Goal: Communication & Community: Participate in discussion

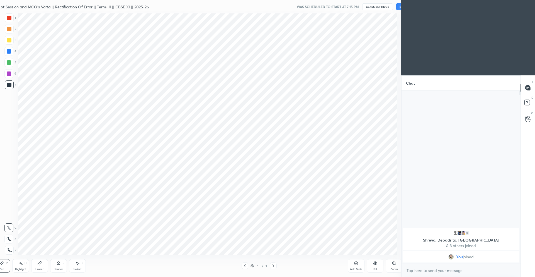
scroll to position [27639, 27501]
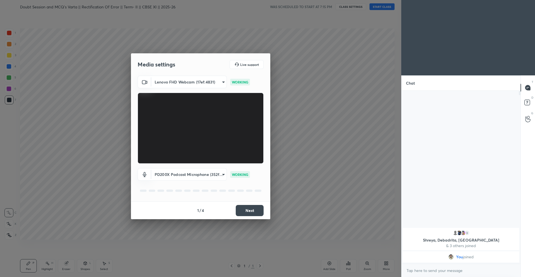
click at [250, 211] on button "Next" at bounding box center [250, 210] width 28 height 11
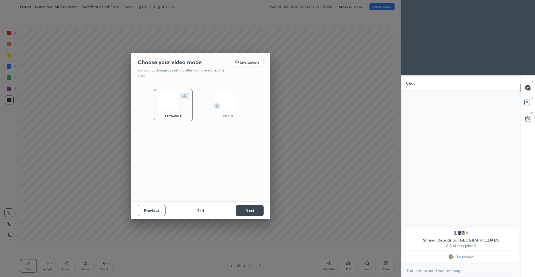
click at [250, 211] on button "Next" at bounding box center [250, 210] width 28 height 11
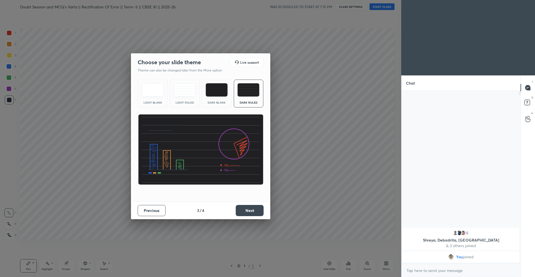
click at [250, 211] on button "Next" at bounding box center [250, 210] width 28 height 11
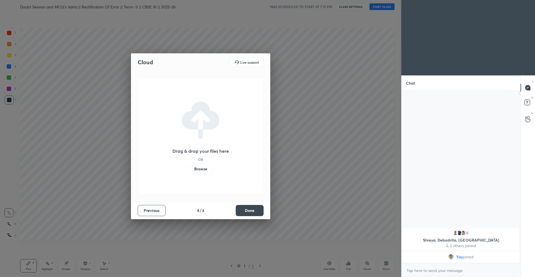
click at [250, 211] on button "Done" at bounding box center [250, 210] width 28 height 11
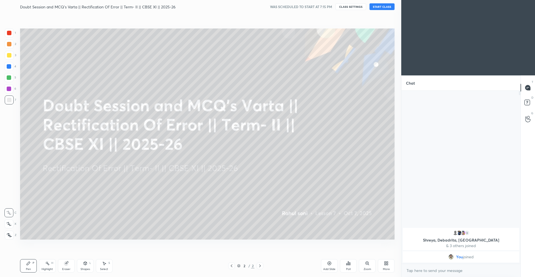
click at [386, 5] on button "START CLASS" at bounding box center [382, 6] width 25 height 7
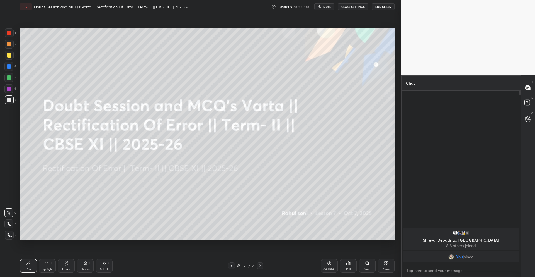
click at [11, 233] on icon at bounding box center [9, 235] width 5 height 4
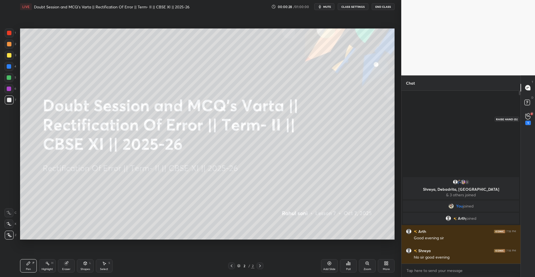
click at [528, 122] on div "1" at bounding box center [529, 122] width 6 height 4
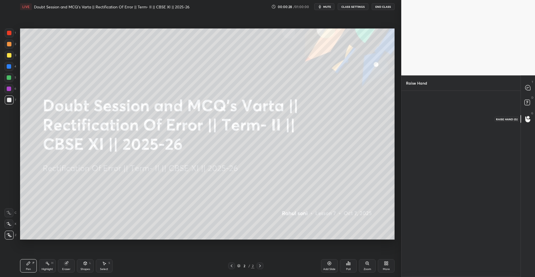
scroll to position [2, 2]
click at [426, 124] on div "Debadrita" at bounding box center [425, 124] width 20 height 9
click at [425, 130] on button "INVITE" at bounding box center [424, 128] width 31 height 7
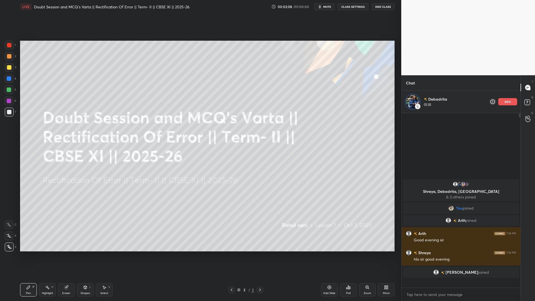
scroll to position [173, 117]
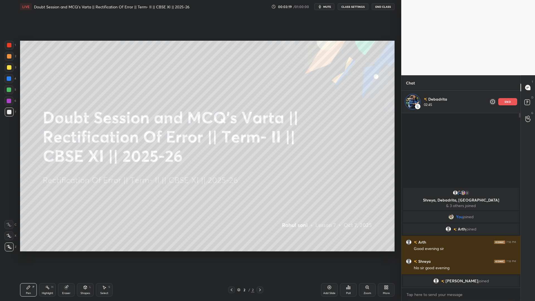
click at [504, 102] on div "end" at bounding box center [507, 101] width 19 height 7
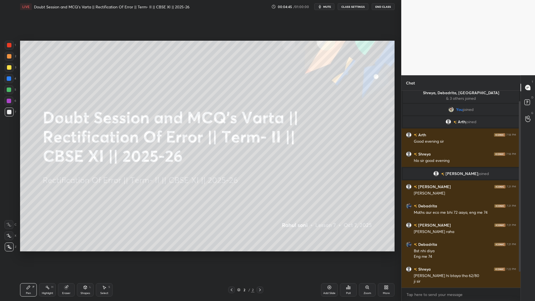
scroll to position [30, 0]
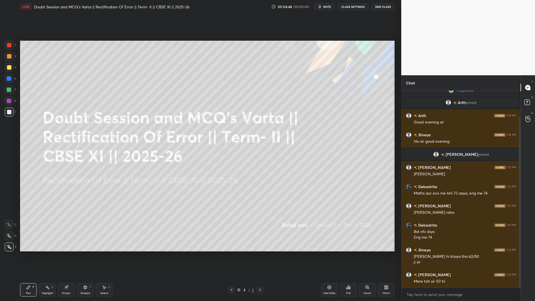
click at [330, 276] on icon at bounding box center [329, 287] width 4 height 4
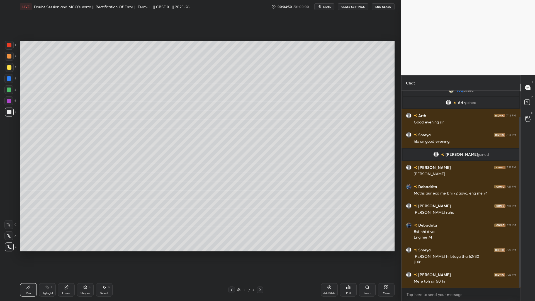
click at [10, 38] on div "1 2 3 4 5 6 7 C X Z C X Z E E Erase all H H LIVE Doubt Session and MCQ's Varta …" at bounding box center [198, 150] width 397 height 301
click at [10, 48] on div at bounding box center [9, 45] width 9 height 9
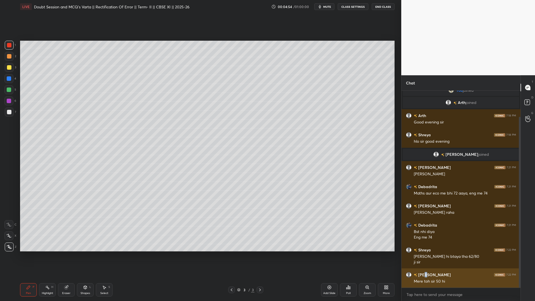
click at [425, 275] on h6 "[PERSON_NAME]" at bounding box center [434, 275] width 34 height 6
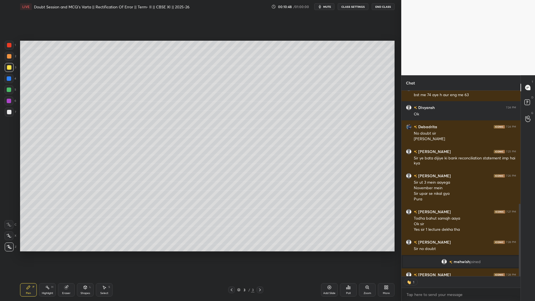
scroll to position [184, 117]
drag, startPoint x: 385, startPoint y: 272, endPoint x: 385, endPoint y: 4, distance: 267.6
click at [385, 4] on button "End Class" at bounding box center [383, 6] width 23 height 7
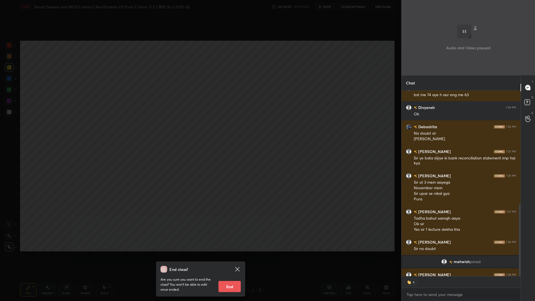
click at [224, 276] on button "End" at bounding box center [230, 286] width 22 height 11
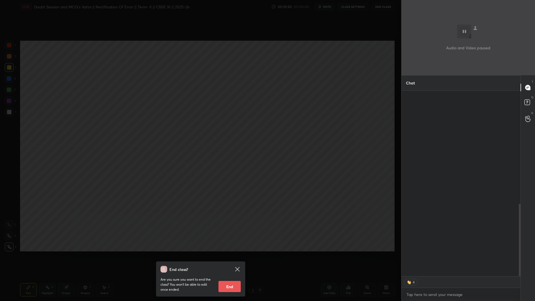
scroll to position [0, 0]
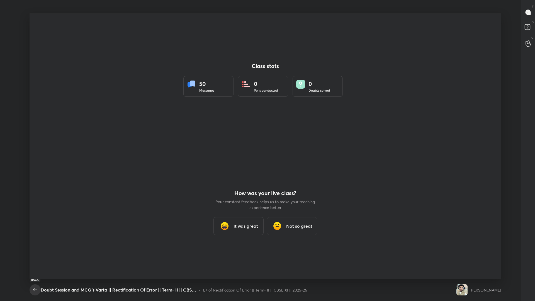
click at [40, 276] on button "button" at bounding box center [35, 289] width 11 height 11
type textarea "x"
